Goal: Information Seeking & Learning: Learn about a topic

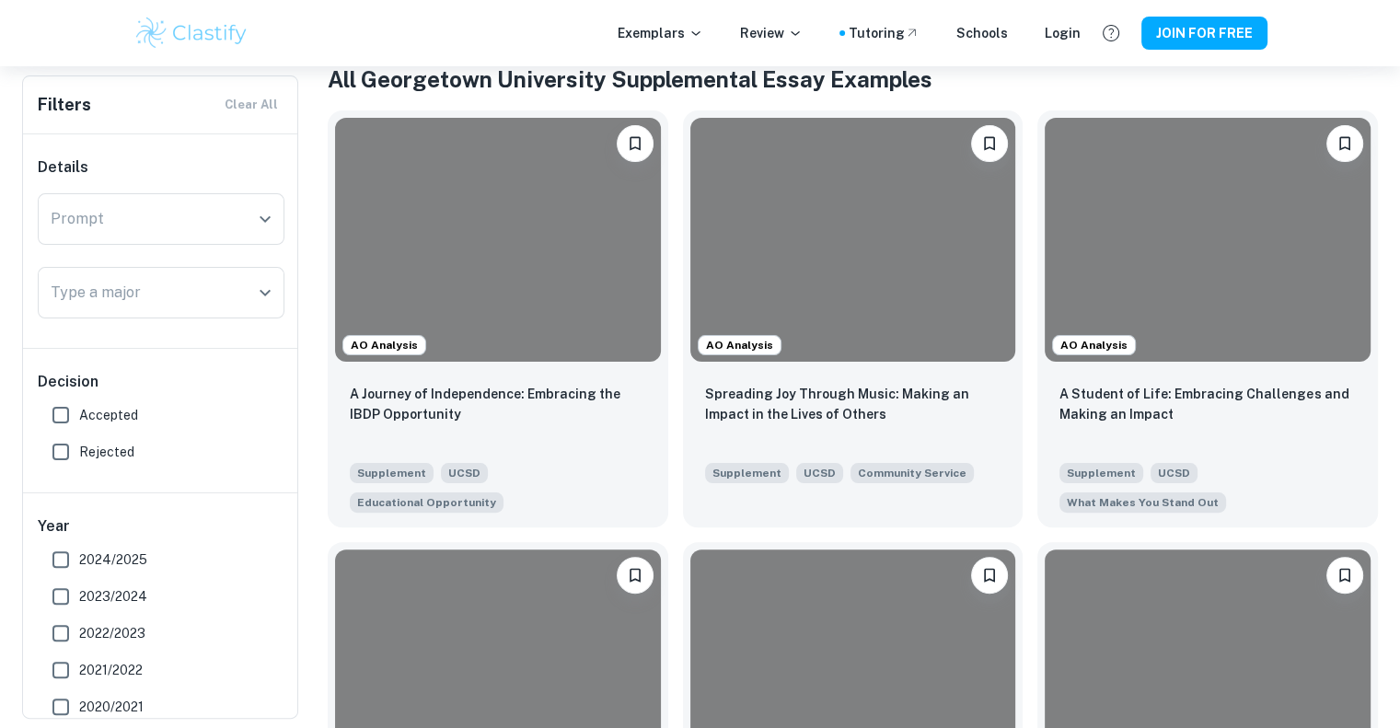
scroll to position [377, 0]
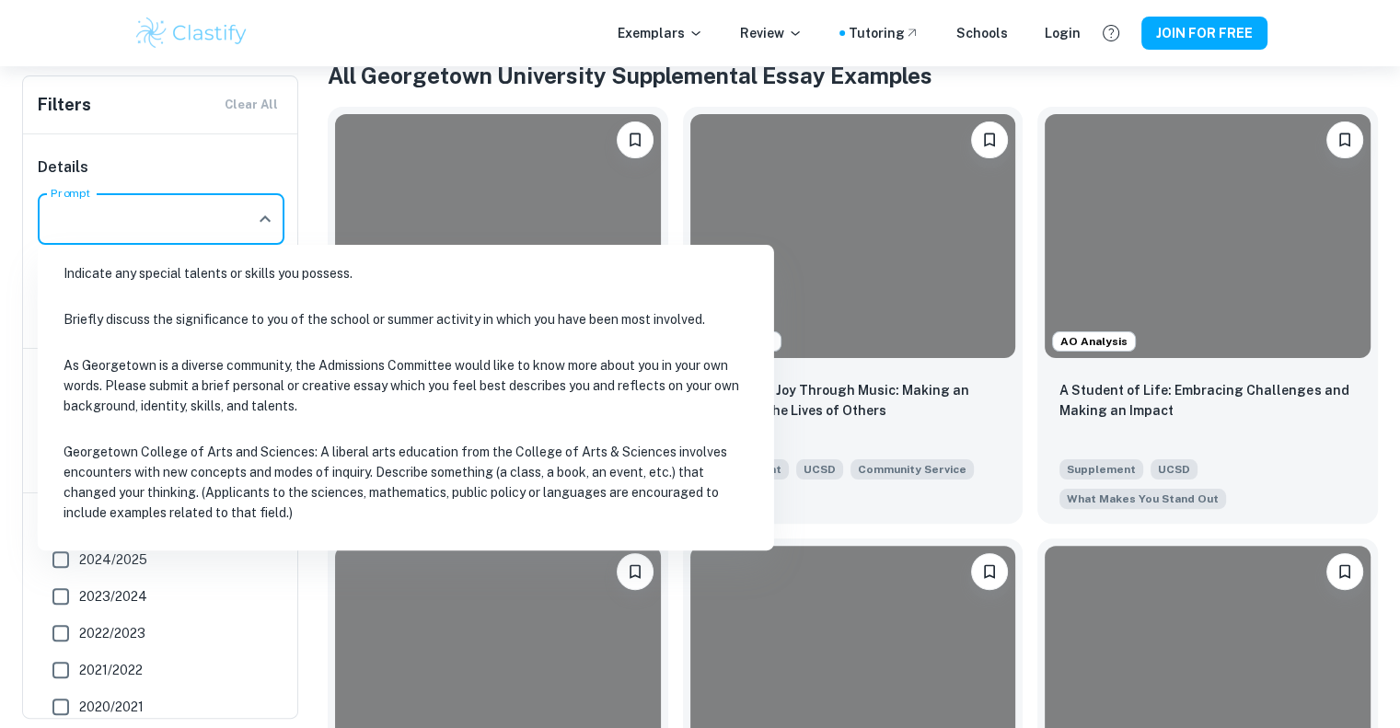
click at [207, 209] on input "Prompt" at bounding box center [147, 219] width 203 height 35
click at [238, 271] on li "Indicate any special talents or skills you possess." at bounding box center [406, 273] width 722 height 42
type input "Indicate any special talents or skills you possess."
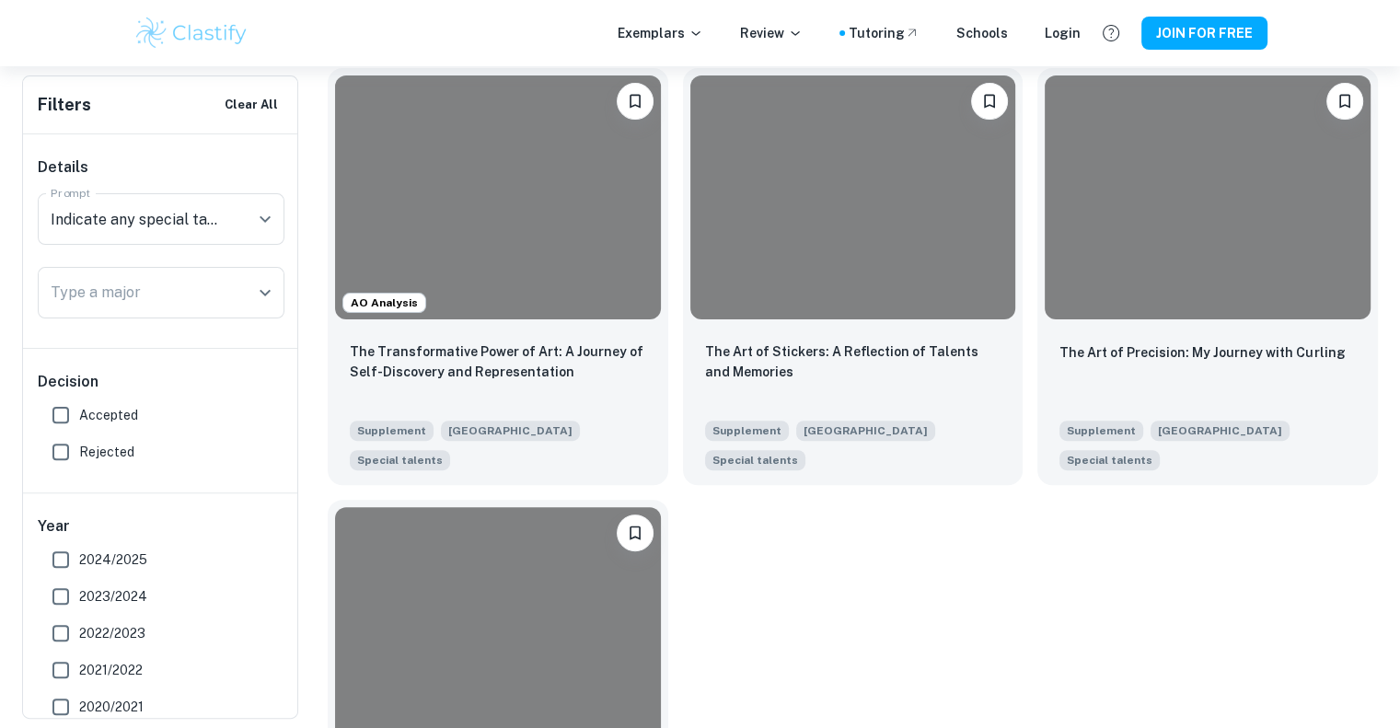
scroll to position [458, 0]
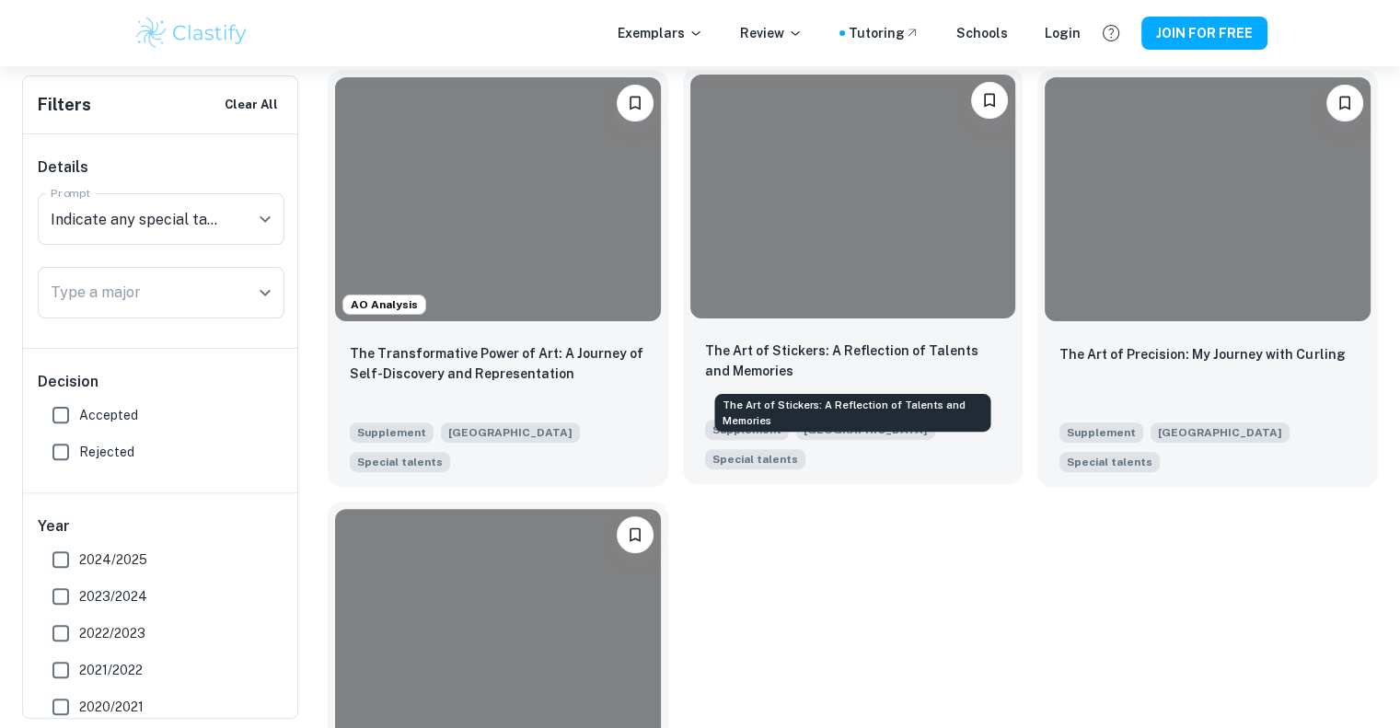
click at [851, 357] on p "The Art of Stickers: A Reflection of Talents and Memories" at bounding box center [853, 361] width 296 height 41
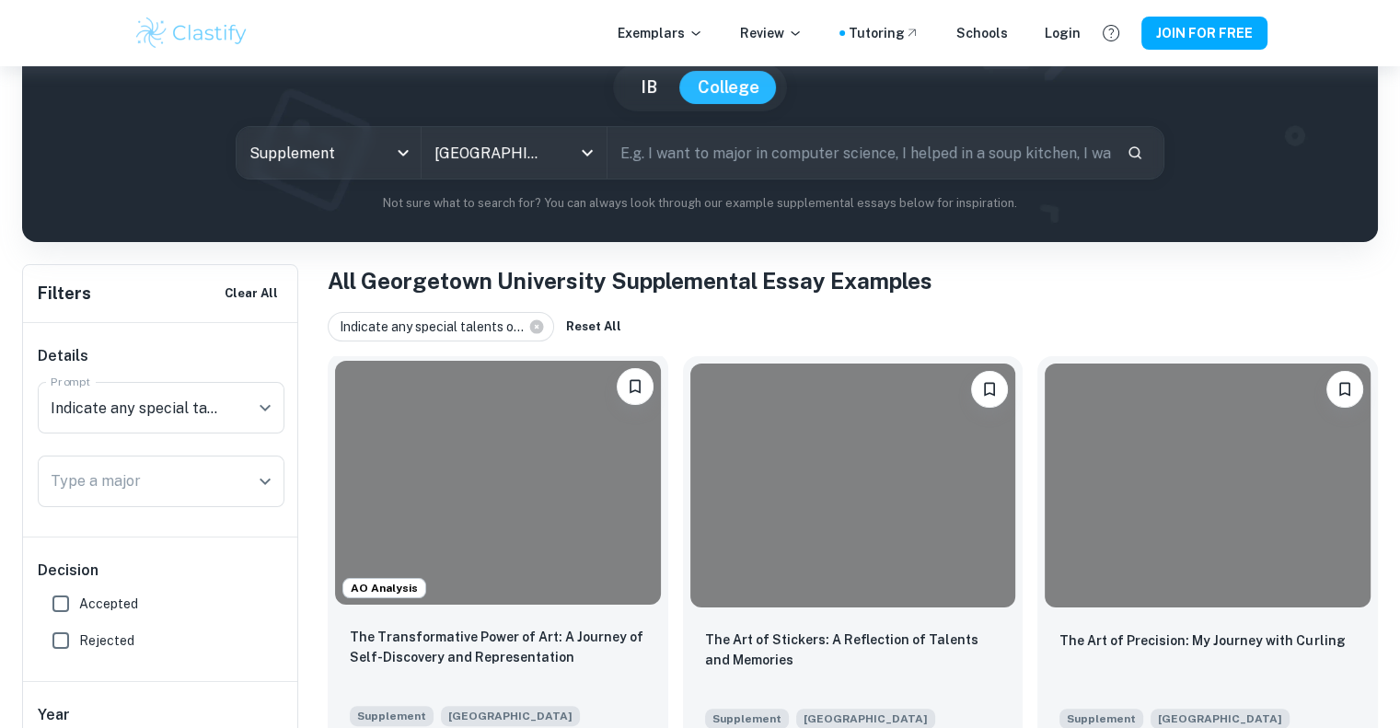
scroll to position [190, 0]
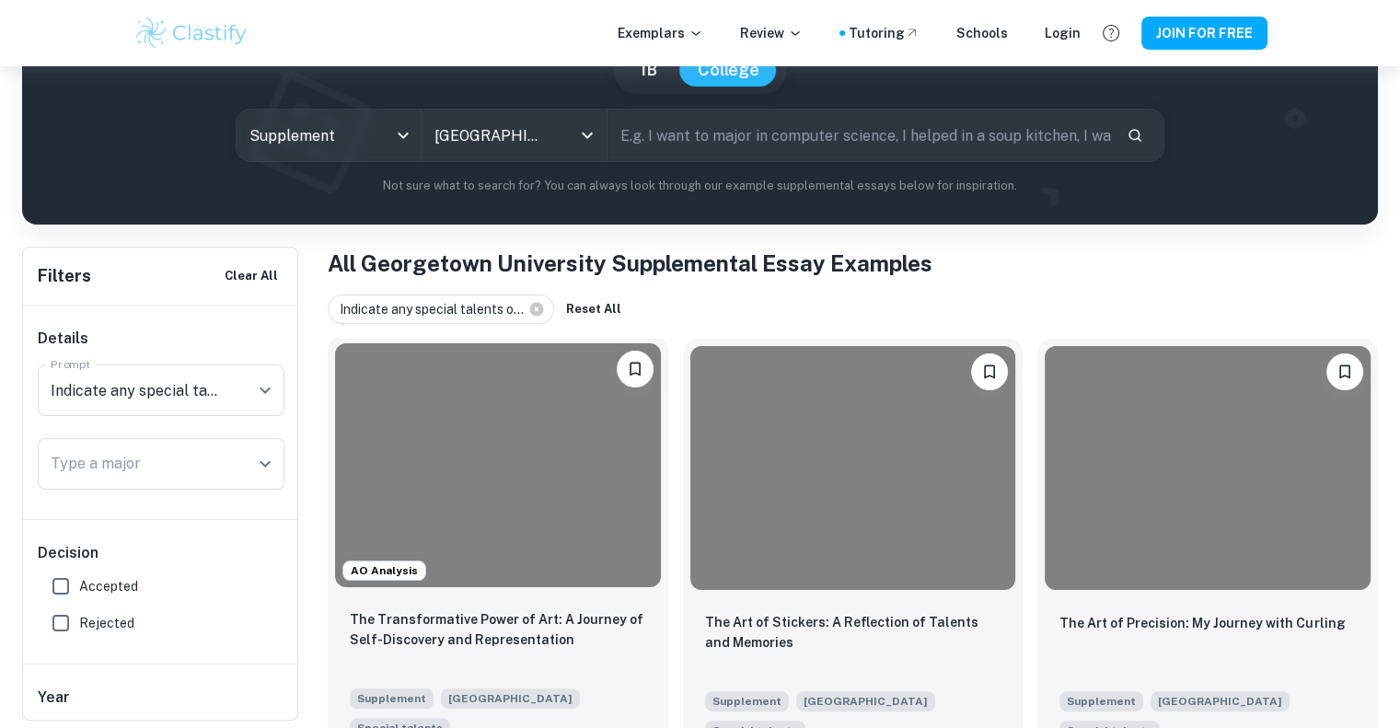
click at [446, 510] on div at bounding box center [498, 465] width 326 height 244
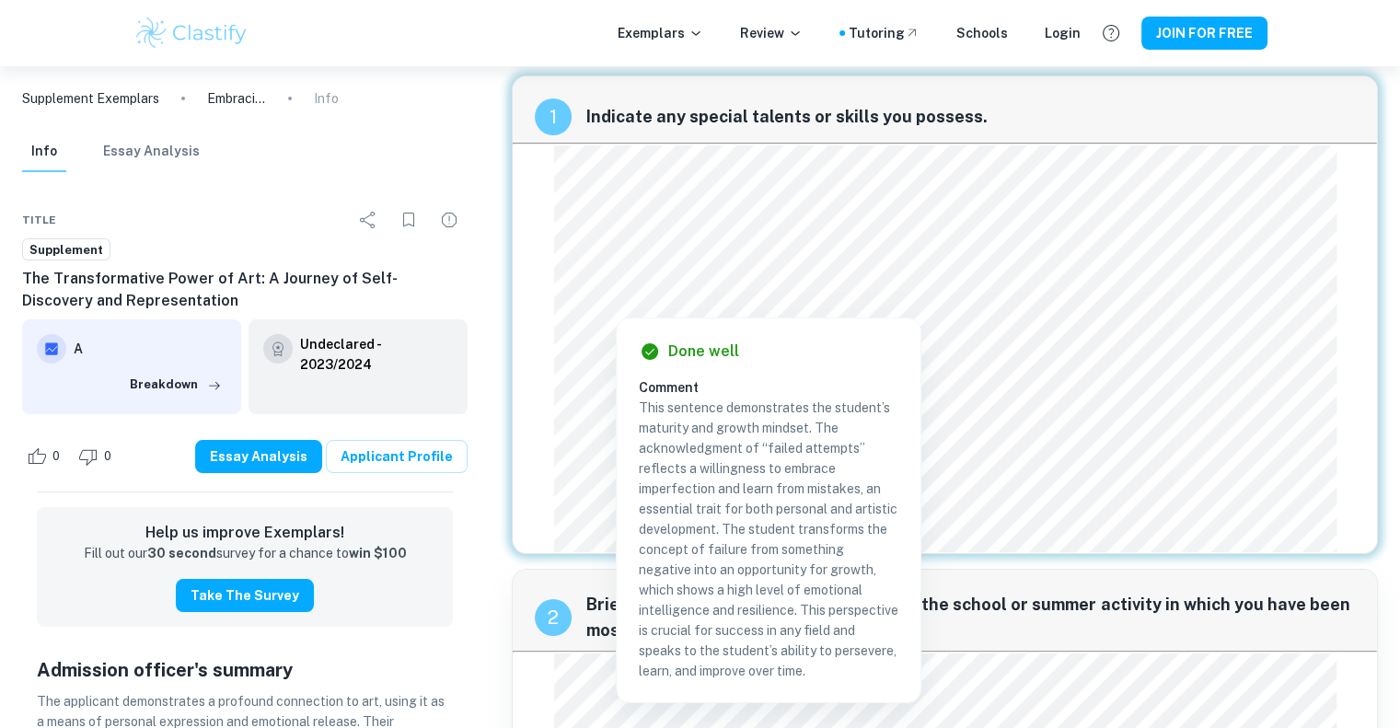
scroll to position [15, 0]
